Goal: Task Accomplishment & Management: Manage account settings

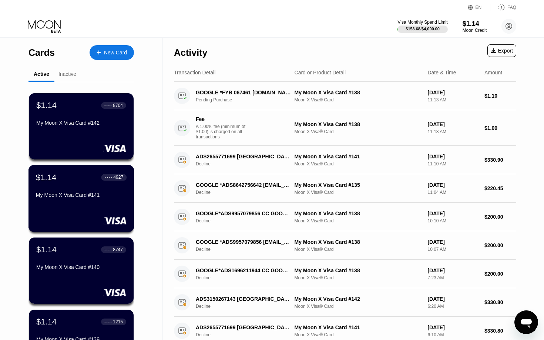
click at [97, 195] on div "My Moon X Visa Card #141" at bounding box center [81, 195] width 91 height 6
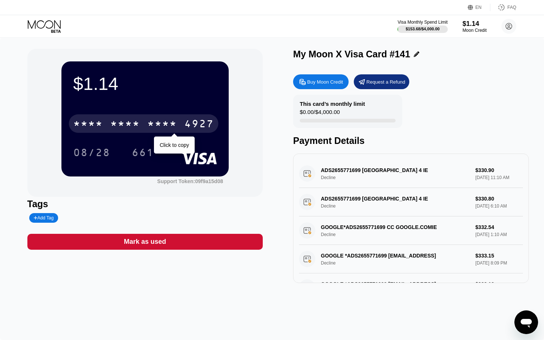
click at [204, 120] on div "4927" at bounding box center [199, 125] width 30 height 12
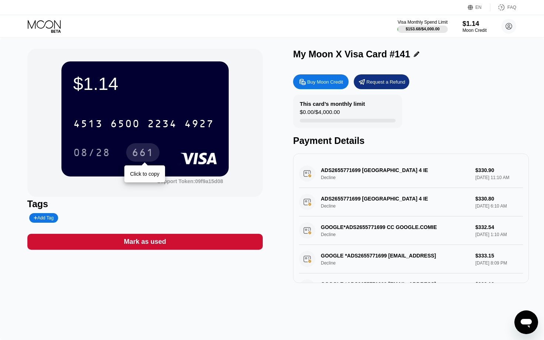
click at [151, 153] on div "661" at bounding box center [143, 154] width 22 height 12
click at [48, 20] on icon at bounding box center [45, 26] width 34 height 13
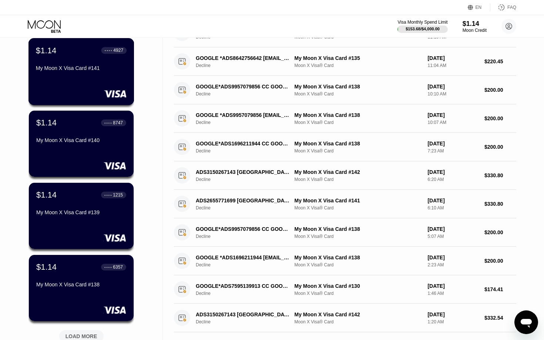
scroll to position [269, 0]
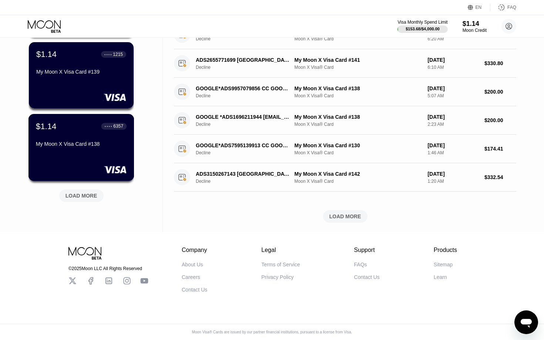
click at [110, 162] on div "$1.14 ● ● ● ● 6357 My Moon X Visa Card #138" at bounding box center [81, 147] width 106 height 67
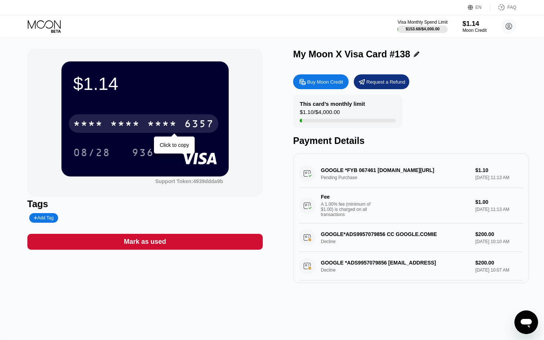
click at [192, 127] on div "6357" at bounding box center [199, 125] width 30 height 12
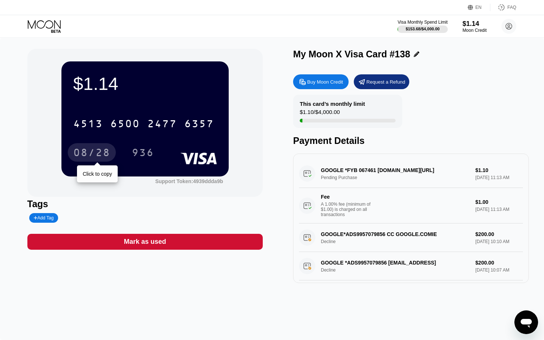
click at [101, 156] on div "08/28" at bounding box center [91, 154] width 37 height 12
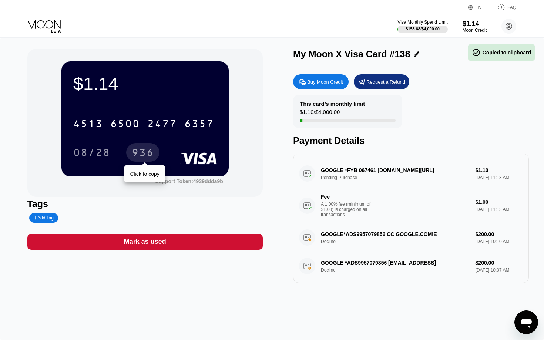
click at [141, 155] on div "936" at bounding box center [143, 154] width 22 height 12
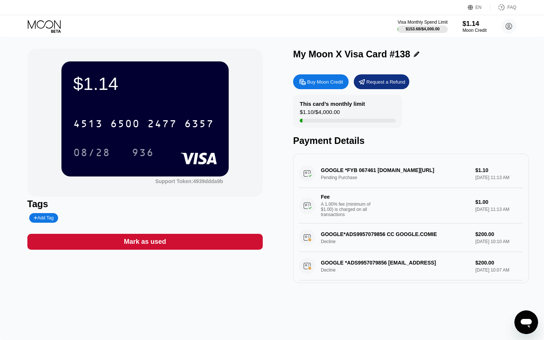
click at [44, 21] on icon at bounding box center [45, 26] width 34 height 13
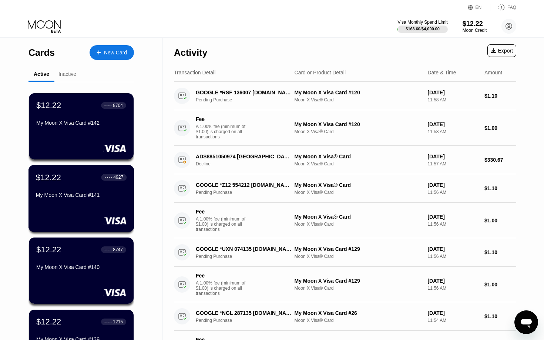
click at [100, 198] on div "My Moon X Visa Card #141" at bounding box center [81, 195] width 91 height 6
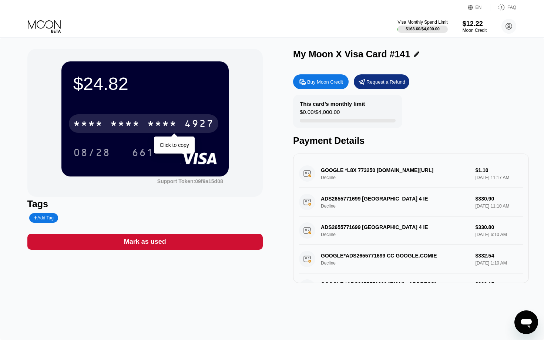
click at [191, 124] on div "4927" at bounding box center [199, 125] width 30 height 12
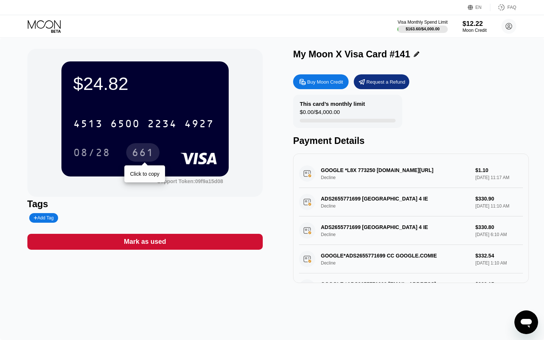
click at [151, 157] on div "661" at bounding box center [143, 154] width 22 height 12
click at [57, 33] on div "Visa Monthly Spend Limit $163.60 / $4,000.00 $12.22 Moon Credit aidaho@holdfin.…" at bounding box center [272, 26] width 544 height 22
click at [47, 29] on icon at bounding box center [45, 26] width 34 height 13
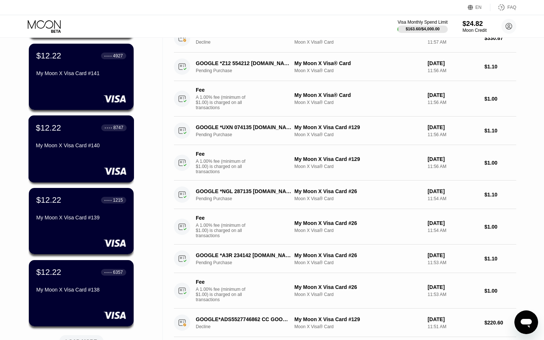
scroll to position [122, 0]
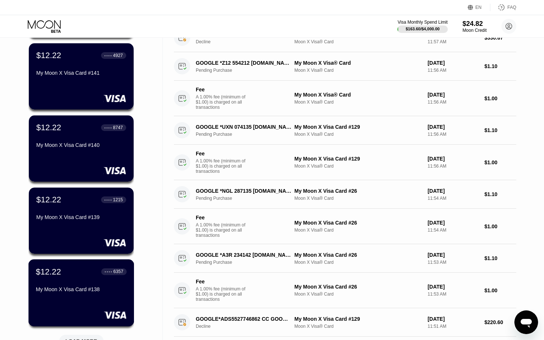
click at [97, 281] on div "$12.22 ● ● ● ● 6357 My Moon X Visa Card #138" at bounding box center [81, 281] width 91 height 28
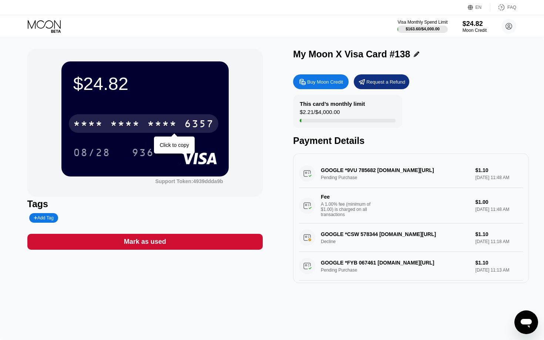
click at [155, 122] on div "* * * *" at bounding box center [162, 125] width 30 height 12
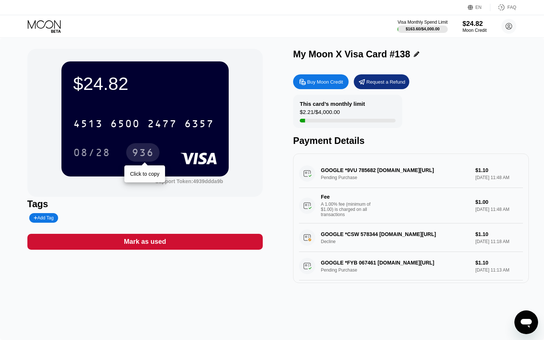
click at [148, 161] on div "936" at bounding box center [142, 152] width 33 height 19
click at [44, 23] on icon at bounding box center [45, 26] width 34 height 13
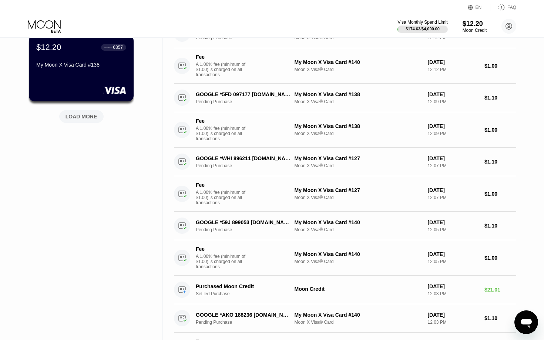
scroll to position [342, 0]
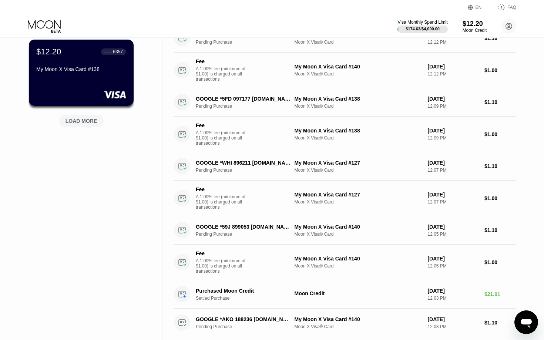
click at [89, 124] on div "LOAD MORE" at bounding box center [82, 121] width 32 height 7
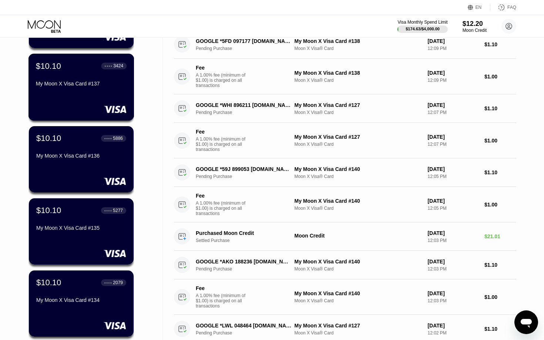
scroll to position [409, 0]
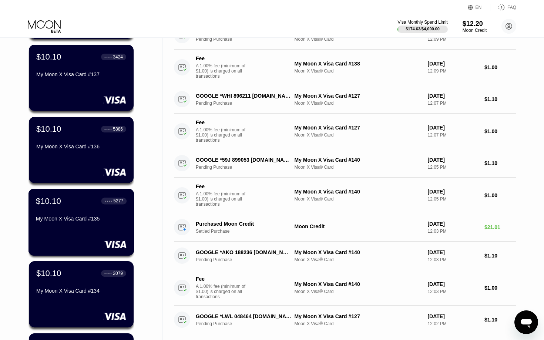
click at [95, 223] on div "My Moon X Visa Card #135" at bounding box center [81, 220] width 91 height 9
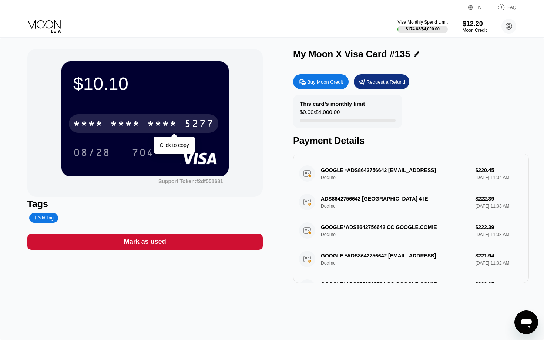
click at [146, 126] on div "* * * * * * * * * * * * 5277" at bounding box center [144, 123] width 150 height 19
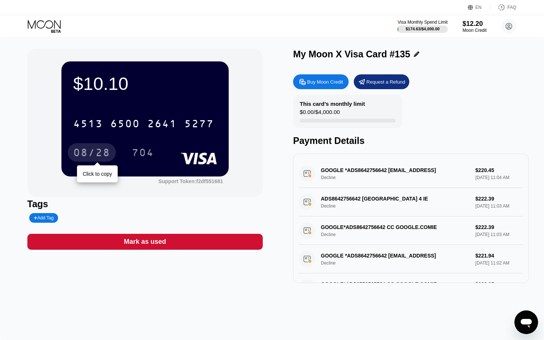
click at [112, 155] on div "08/28" at bounding box center [92, 152] width 48 height 19
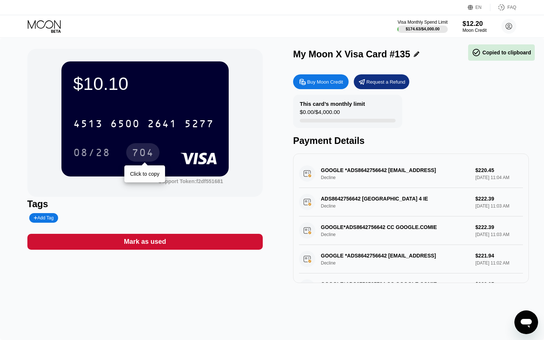
click at [140, 161] on div "704" at bounding box center [142, 152] width 33 height 19
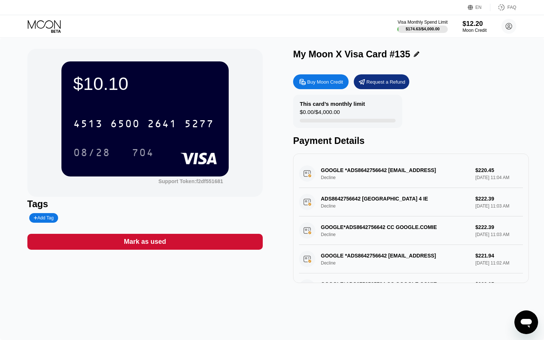
click at [38, 25] on icon at bounding box center [45, 26] width 34 height 13
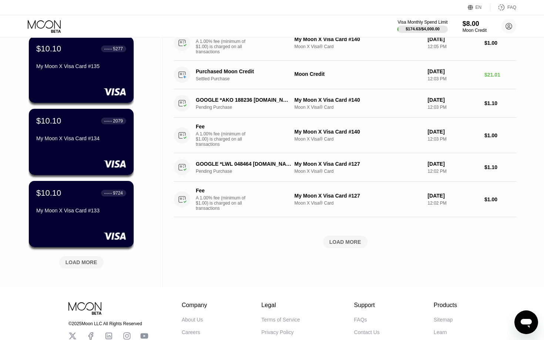
scroll to position [618, 0]
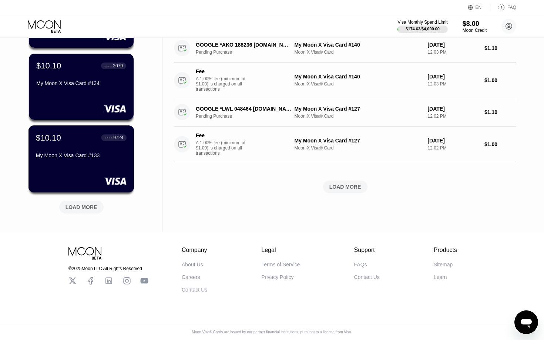
click at [95, 155] on div "My Moon X Visa Card #133" at bounding box center [81, 155] width 91 height 6
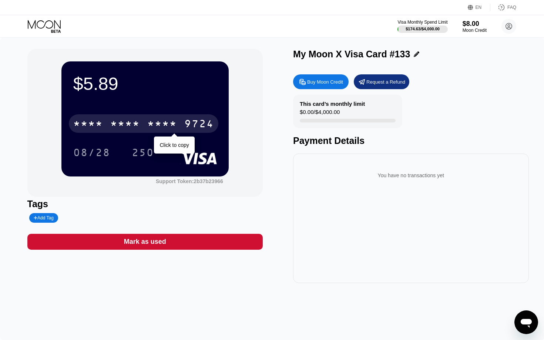
click at [148, 130] on div "* * * *" at bounding box center [162, 125] width 30 height 12
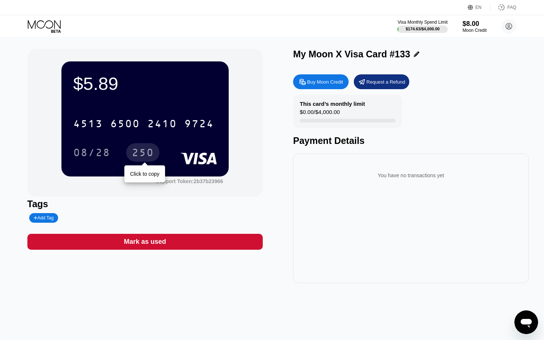
click at [138, 161] on div "250" at bounding box center [142, 152] width 33 height 19
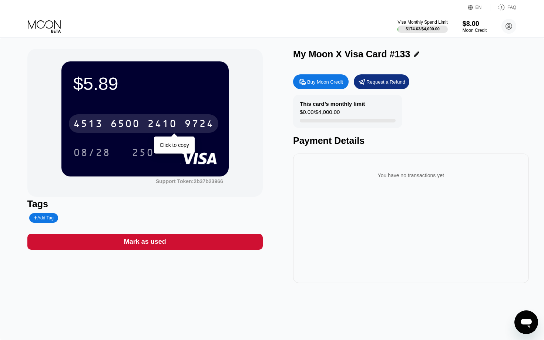
click at [179, 124] on div "[CREDIT_CARD_NUMBER]" at bounding box center [144, 123] width 150 height 19
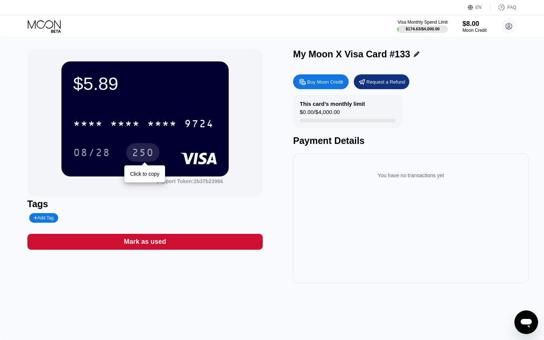
click at [157, 157] on div "250" at bounding box center [142, 152] width 33 height 19
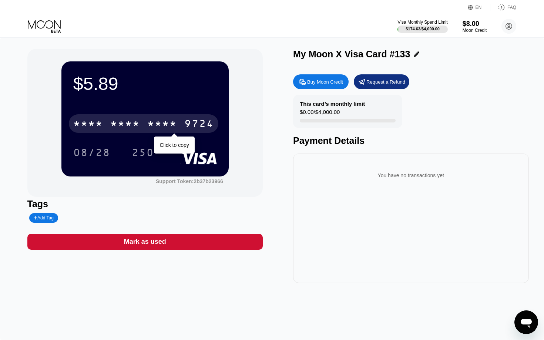
click at [135, 124] on div "* * * *" at bounding box center [125, 125] width 30 height 12
click at [138, 120] on div "6500" at bounding box center [125, 125] width 30 height 12
